Goal: Information Seeking & Learning: Learn about a topic

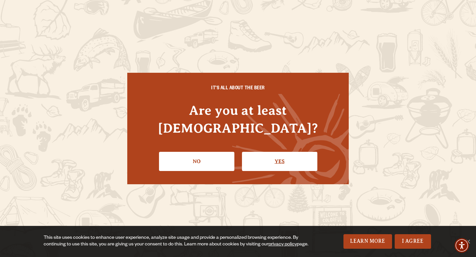
click at [285, 152] on link "Yes" at bounding box center [279, 161] width 75 height 19
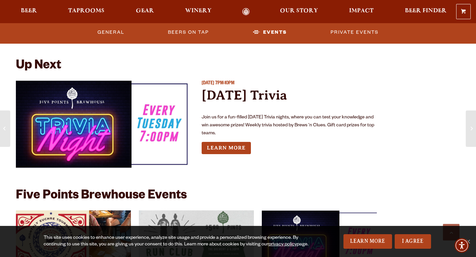
scroll to position [1890, 0]
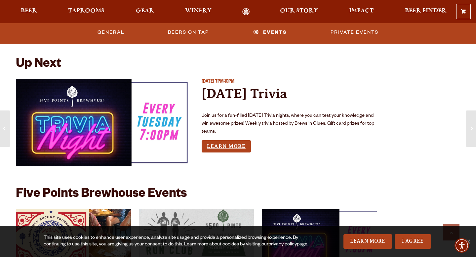
click at [233, 147] on link "Learn More" at bounding box center [226, 146] width 49 height 12
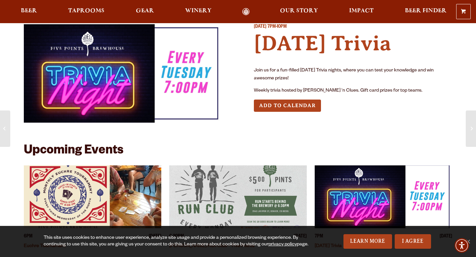
scroll to position [4, 0]
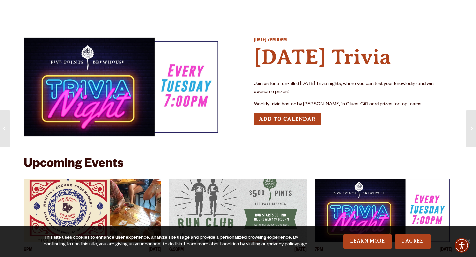
click at [161, 91] on img at bounding box center [123, 86] width 198 height 99
click at [103, 94] on img at bounding box center [123, 86] width 198 height 99
click at [206, 90] on img at bounding box center [123, 86] width 198 height 99
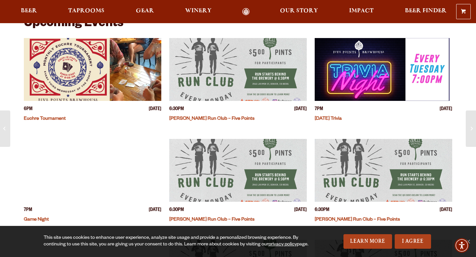
scroll to position [151, 0]
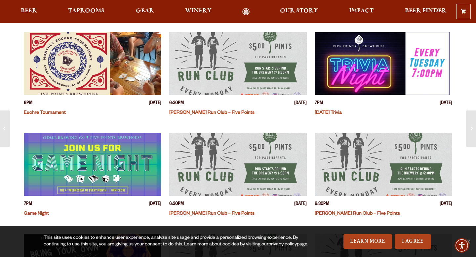
click at [351, 84] on img "View event details" at bounding box center [384, 63] width 138 height 63
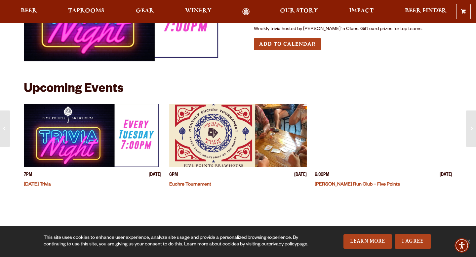
scroll to position [82, 0]
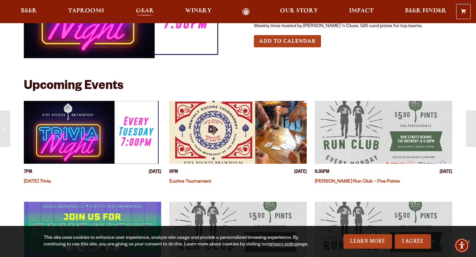
click at [140, 11] on span "Gear" at bounding box center [145, 10] width 18 height 5
